Goal: Download file/media

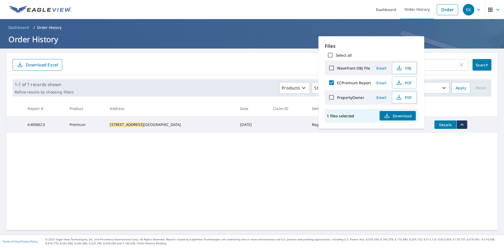
click at [247, 192] on div "[STREET_ADDRESS] ​ Search Download Excel 1-1 of 1 records shown Refine results …" at bounding box center [251, 142] width 491 height 178
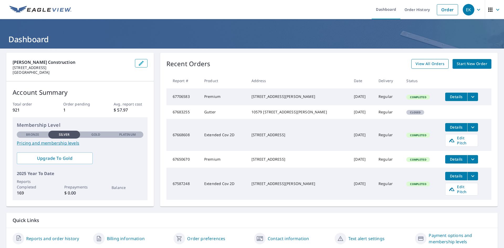
click at [435, 65] on span "View All Orders" at bounding box center [429, 64] width 29 height 7
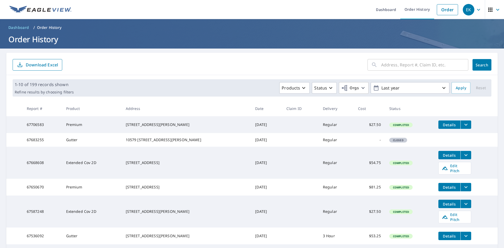
click at [386, 65] on input "text" at bounding box center [424, 64] width 87 height 15
type input "12175"
click at [481, 65] on span "Search" at bounding box center [481, 64] width 10 height 5
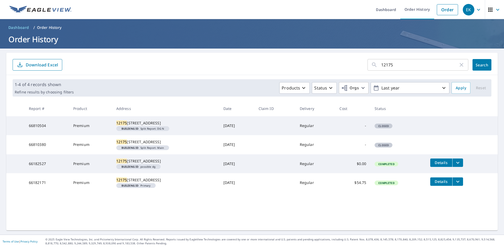
click at [441, 165] on span "Details" at bounding box center [441, 162] width 16 height 5
click at [459, 167] on button "filesDropdownBtn-66182527" at bounding box center [457, 162] width 11 height 8
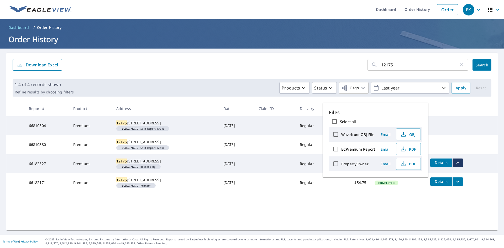
click at [362, 149] on label "ECPremium Report" at bounding box center [358, 149] width 34 height 5
click at [341, 149] on input "ECPremium Report" at bounding box center [335, 148] width 11 height 11
checkbox input "true"
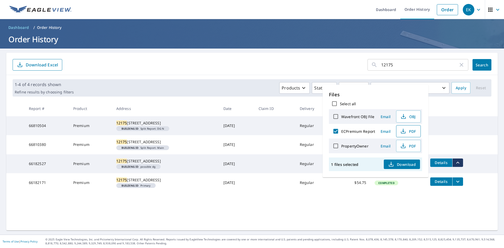
click at [407, 132] on span "PDF" at bounding box center [407, 131] width 17 height 6
click at [127, 183] on div "12175 35th St SW Dickinson, ND 58601" at bounding box center [165, 179] width 99 height 5
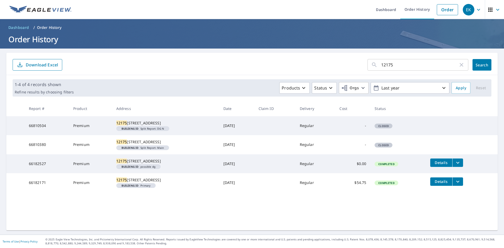
click at [438, 184] on span "Details" at bounding box center [441, 181] width 16 height 5
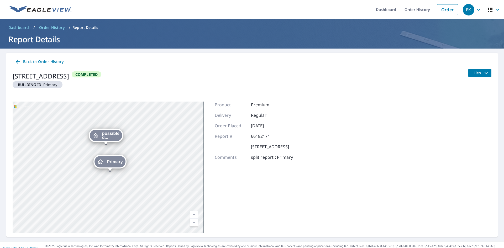
drag, startPoint x: 108, startPoint y: 159, endPoint x: 111, endPoint y: 164, distance: 5.5
click at [111, 164] on span "Primary" at bounding box center [115, 162] width 16 height 4
